Goal: Communication & Community: Answer question/provide support

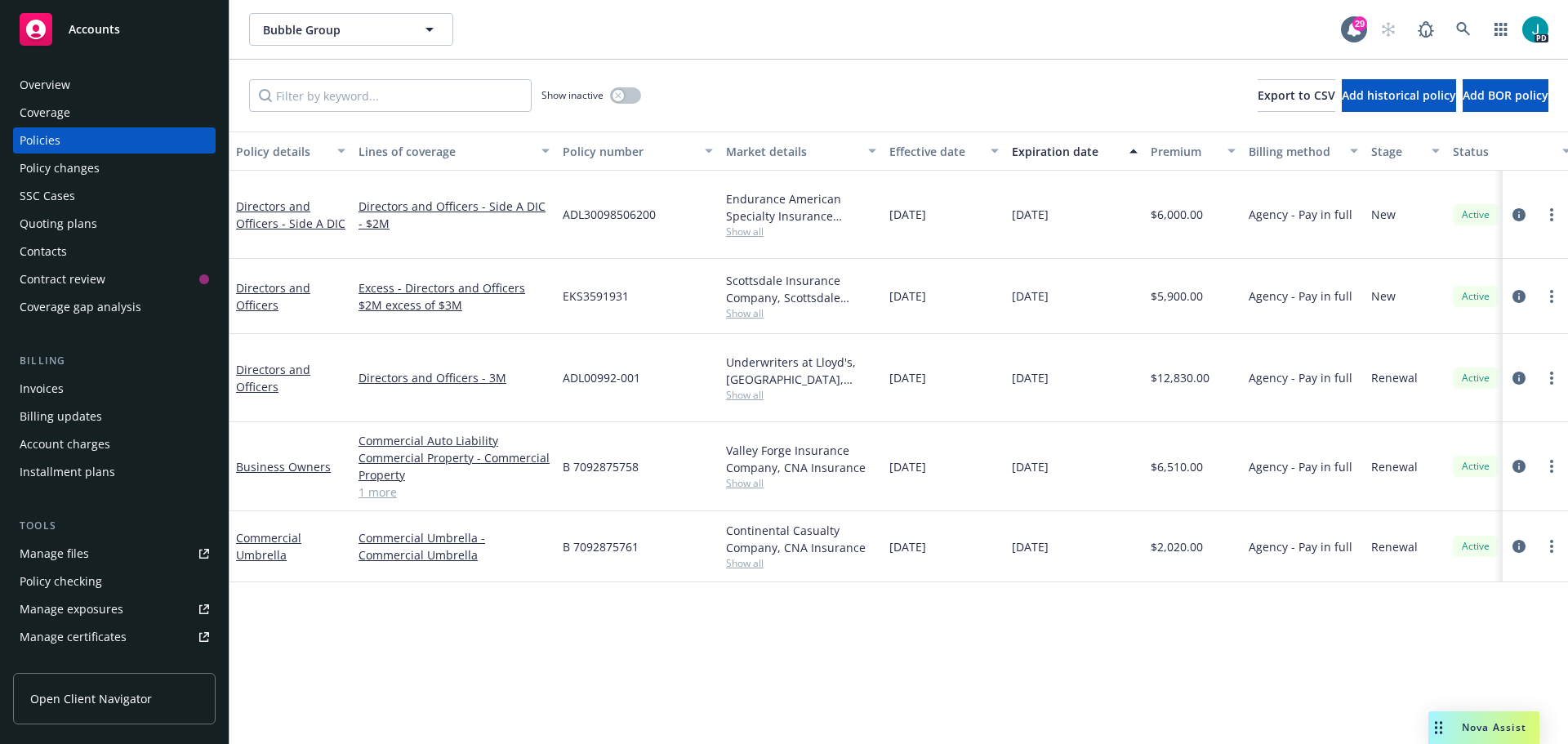
click at [1460, 731] on div "Nova Assist" at bounding box center [1494, 727] width 91 height 14
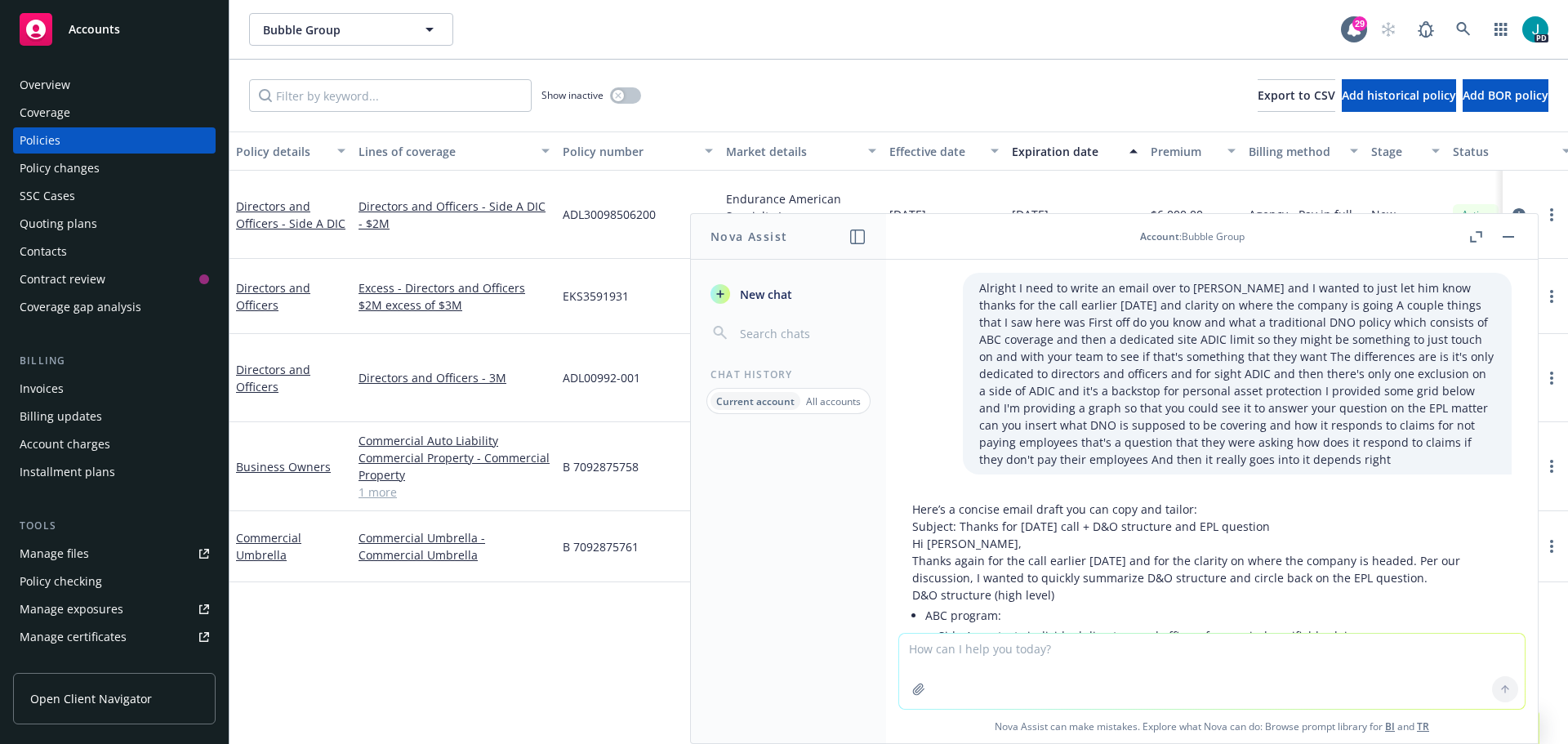
click at [1230, 656] on textarea at bounding box center [1212, 671] width 626 height 75
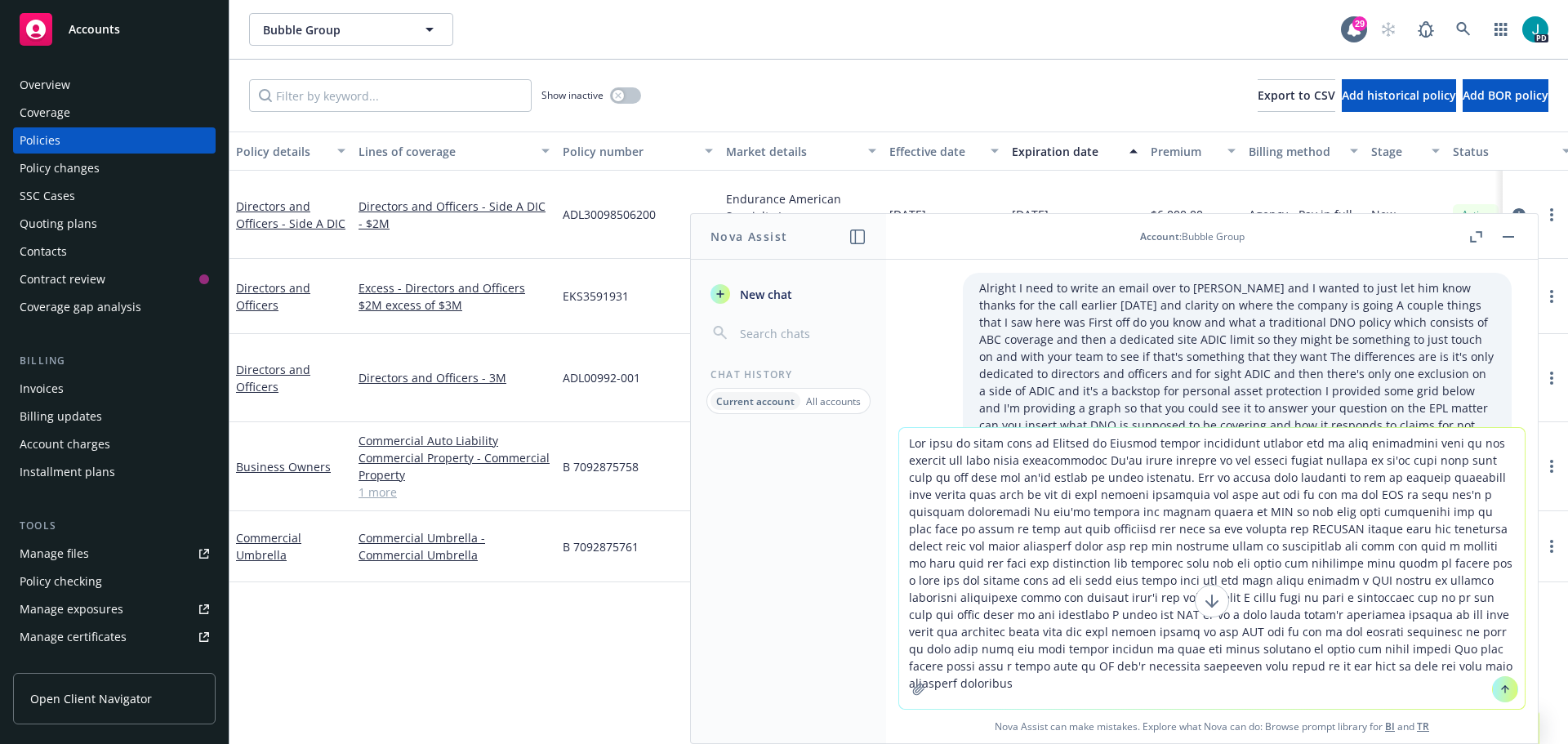
type textarea "You need an email over to [PERSON_NAME] hi [PERSON_NAME] thanks confirming rece…"
click at [1502, 694] on icon at bounding box center [1505, 690] width 12 height 12
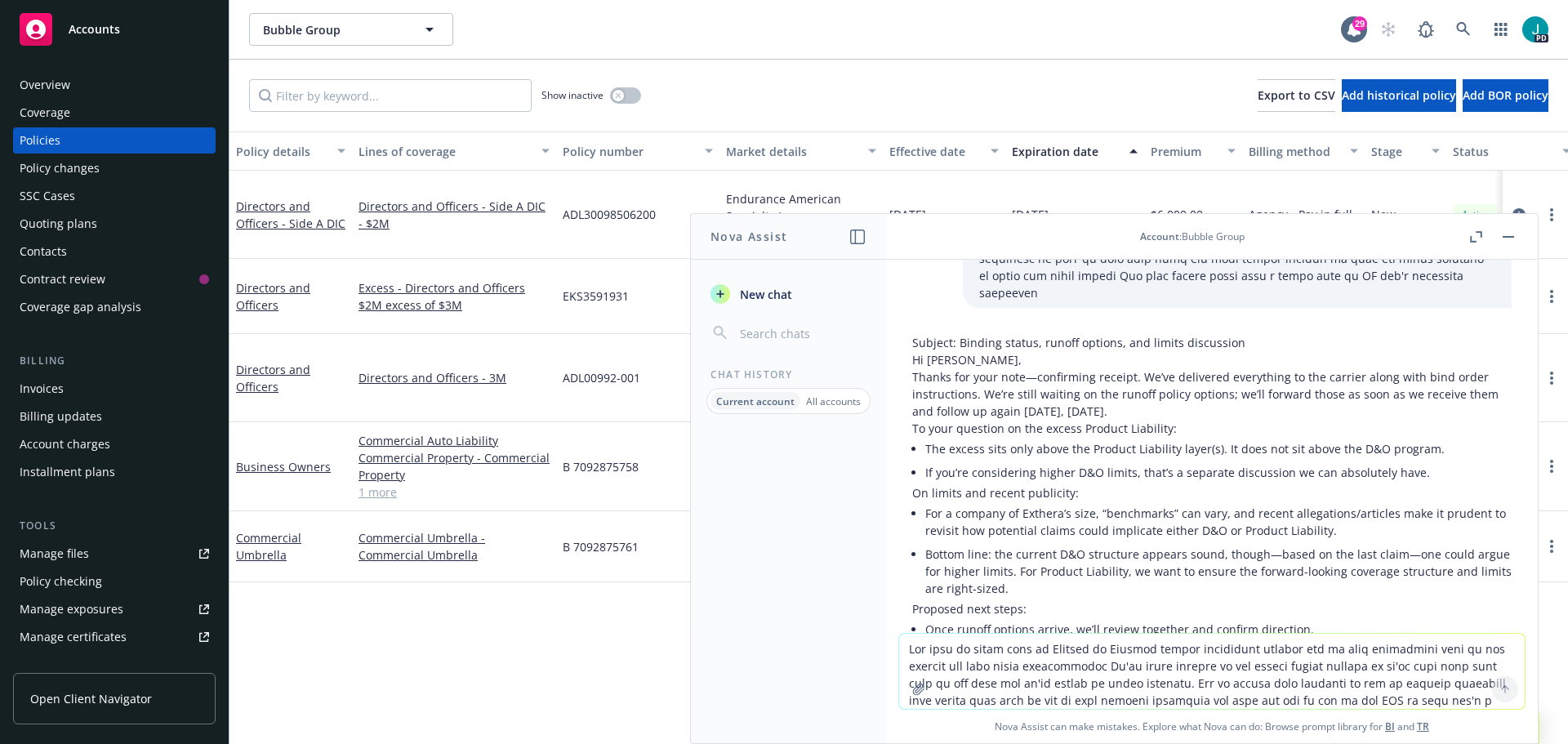
scroll to position [1230, 0]
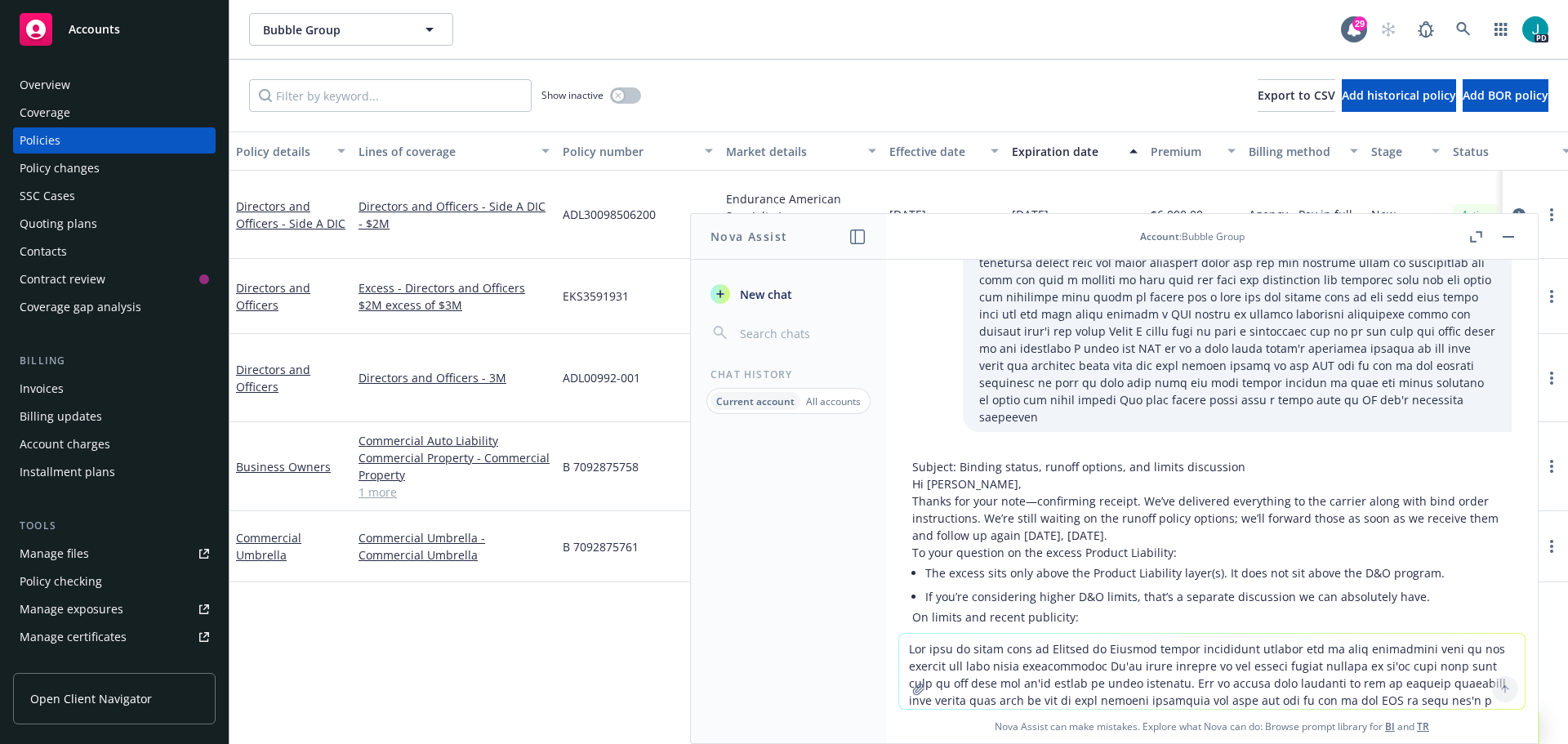
drag, startPoint x: 1344, startPoint y: 496, endPoint x: 914, endPoint y: 467, distance: 431.0
click at [914, 467] on div "Subject: Binding status, runoff options, and limits discussion Hi [PERSON_NAME]…" at bounding box center [1212, 667] width 599 height 416
copy div "Lo Ipsumdo, Sitame con adip elit—seddoeiusm tempori. Ut’la etdolorem aliquaenim…"
